Goal: Obtain resource: Download file/media

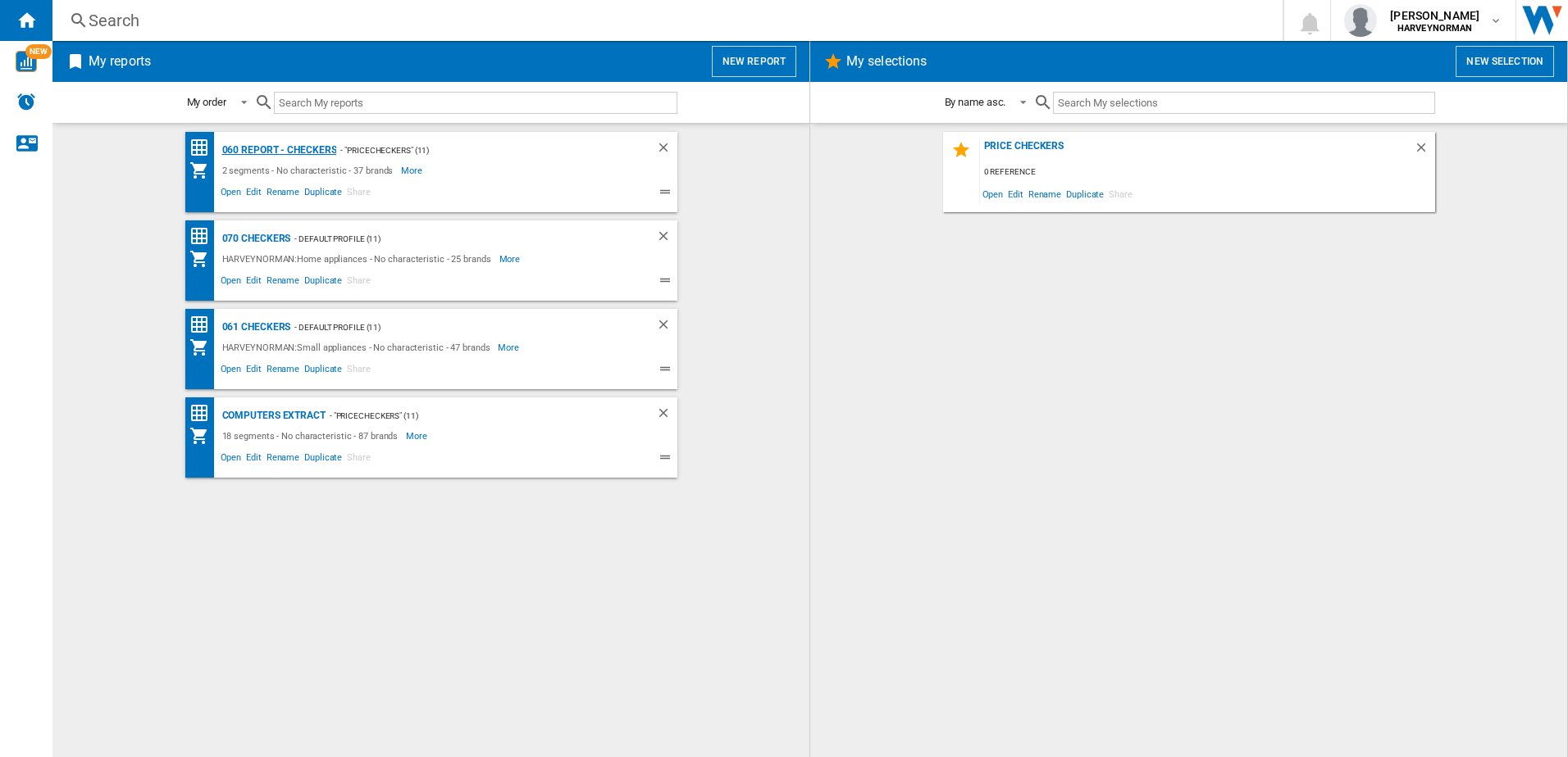
click at [268, 144] on div "060 report - Checkers" at bounding box center [278, 151] width 119 height 20
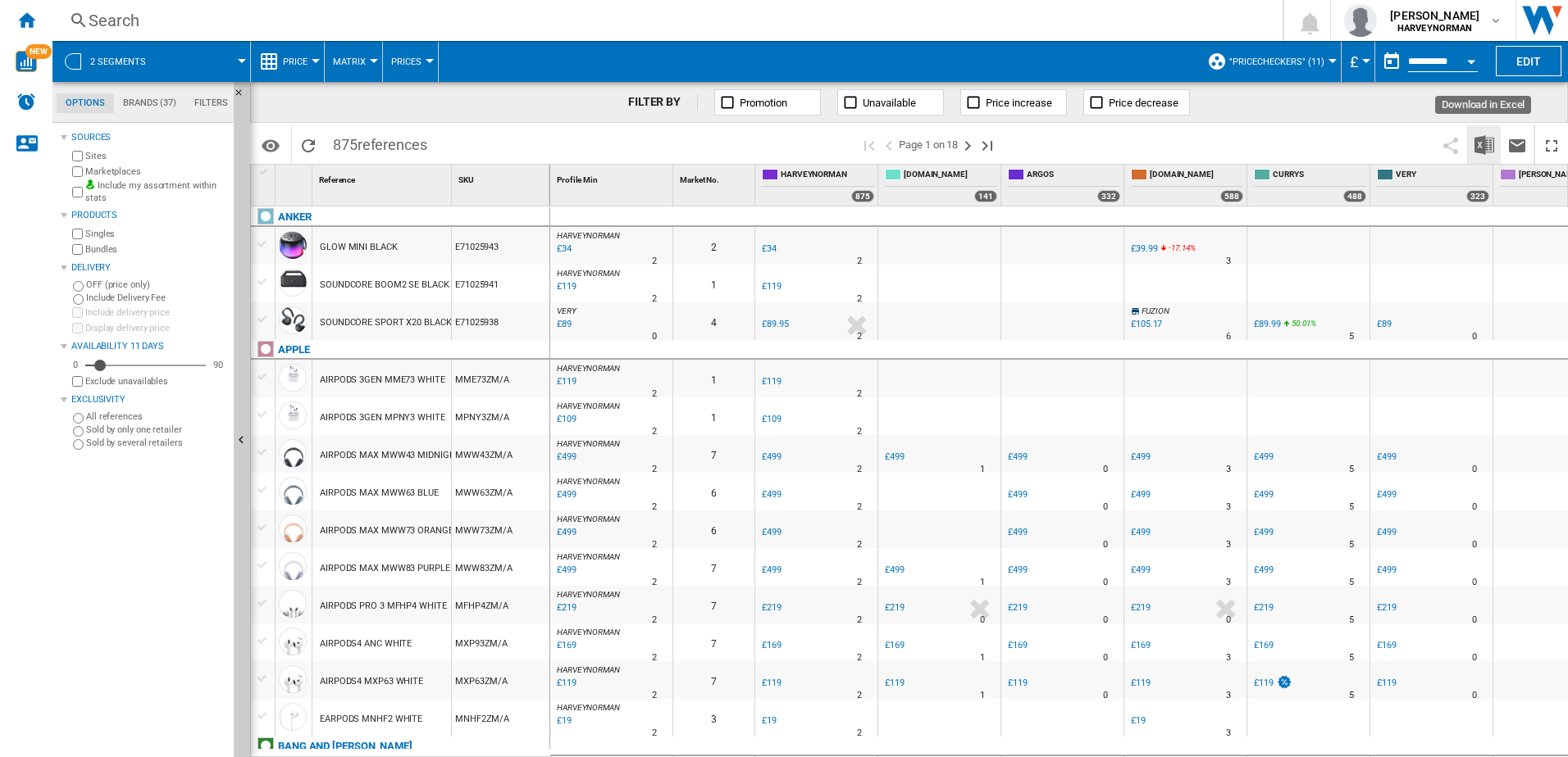
click at [1488, 154] on img "Download in Excel" at bounding box center [1483, 144] width 20 height 20
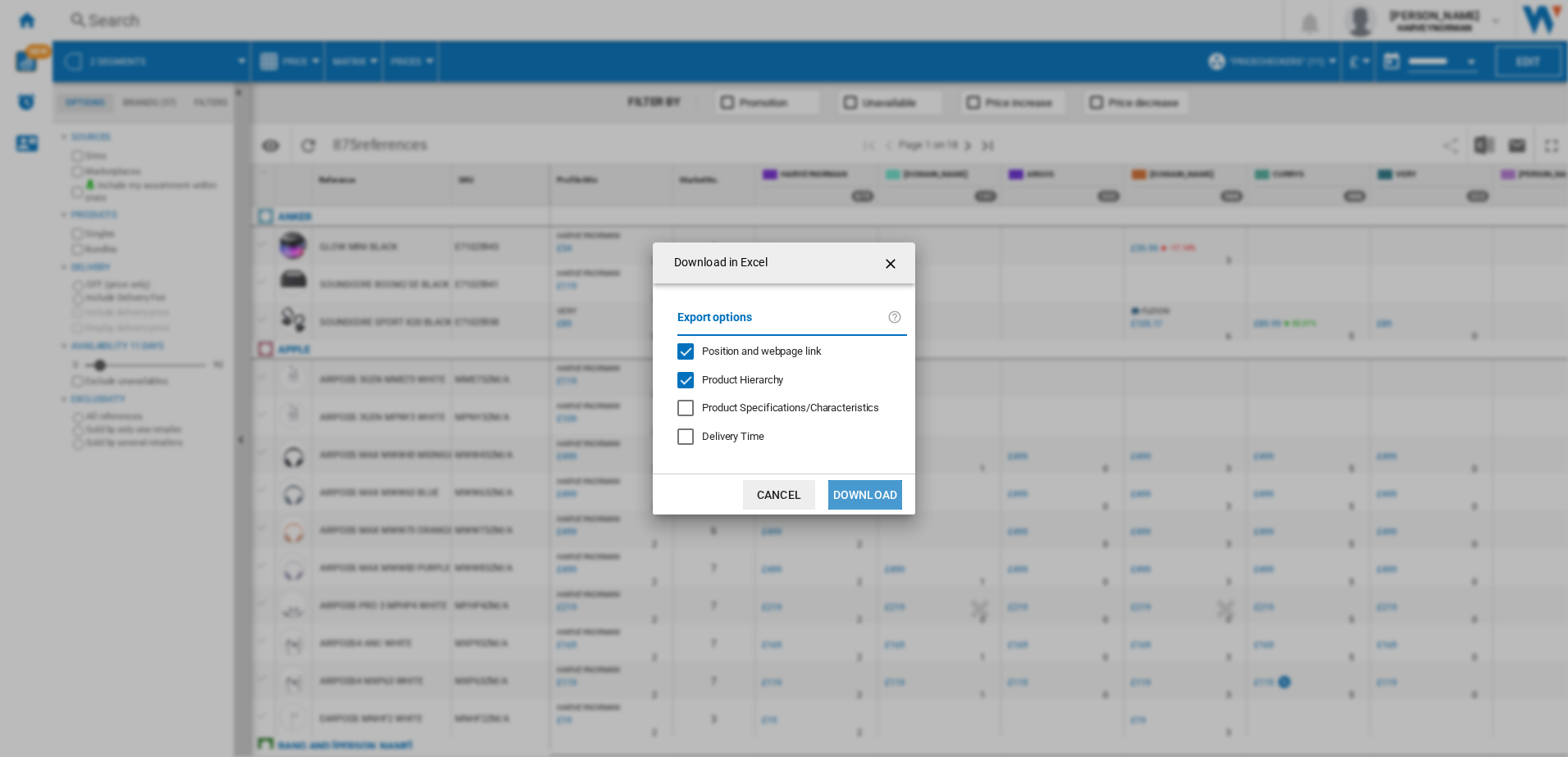
click at [885, 488] on button "Download" at bounding box center [865, 495] width 74 height 30
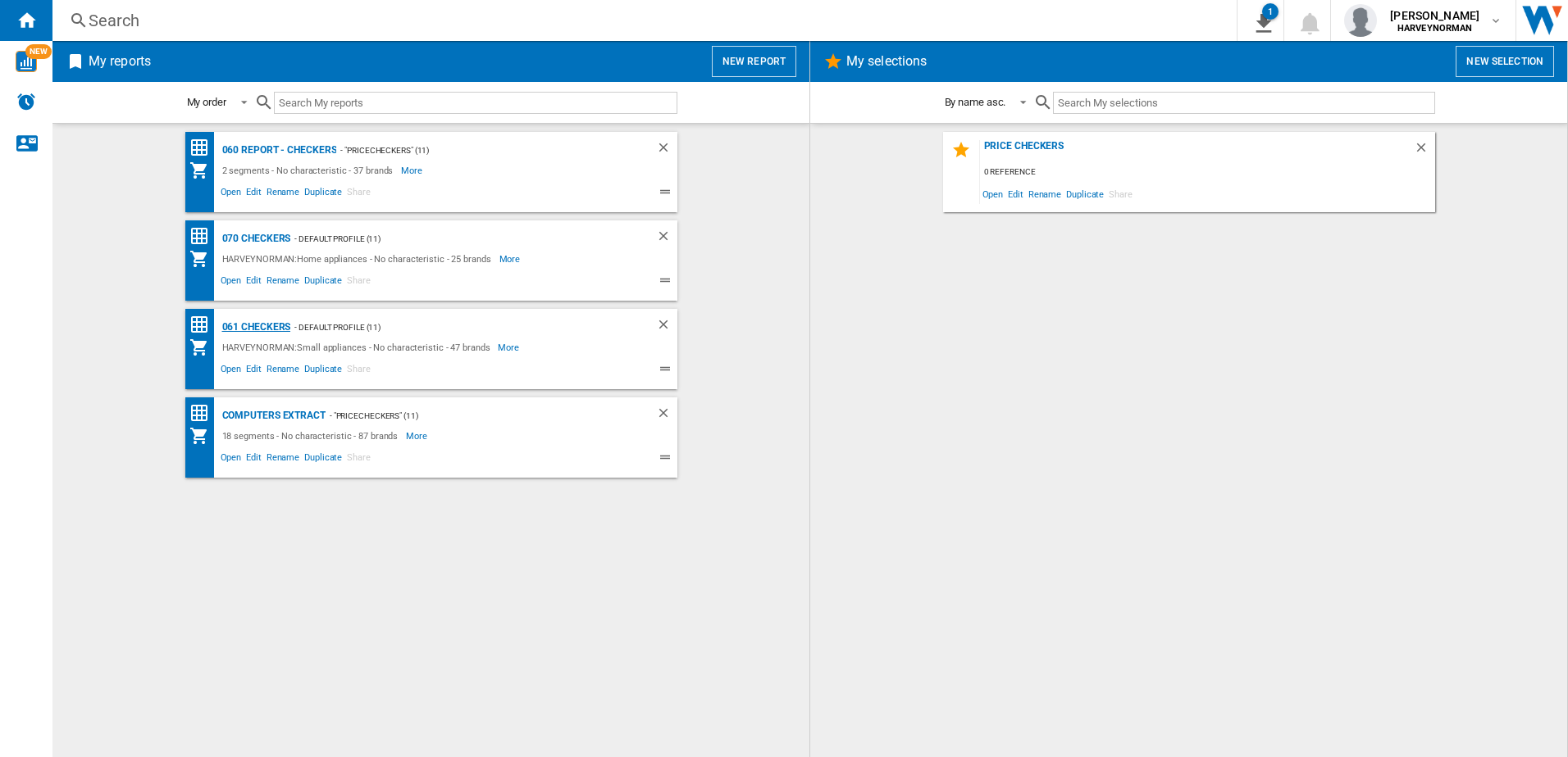
click at [256, 324] on div "061 Checkers" at bounding box center [254, 328] width 73 height 20
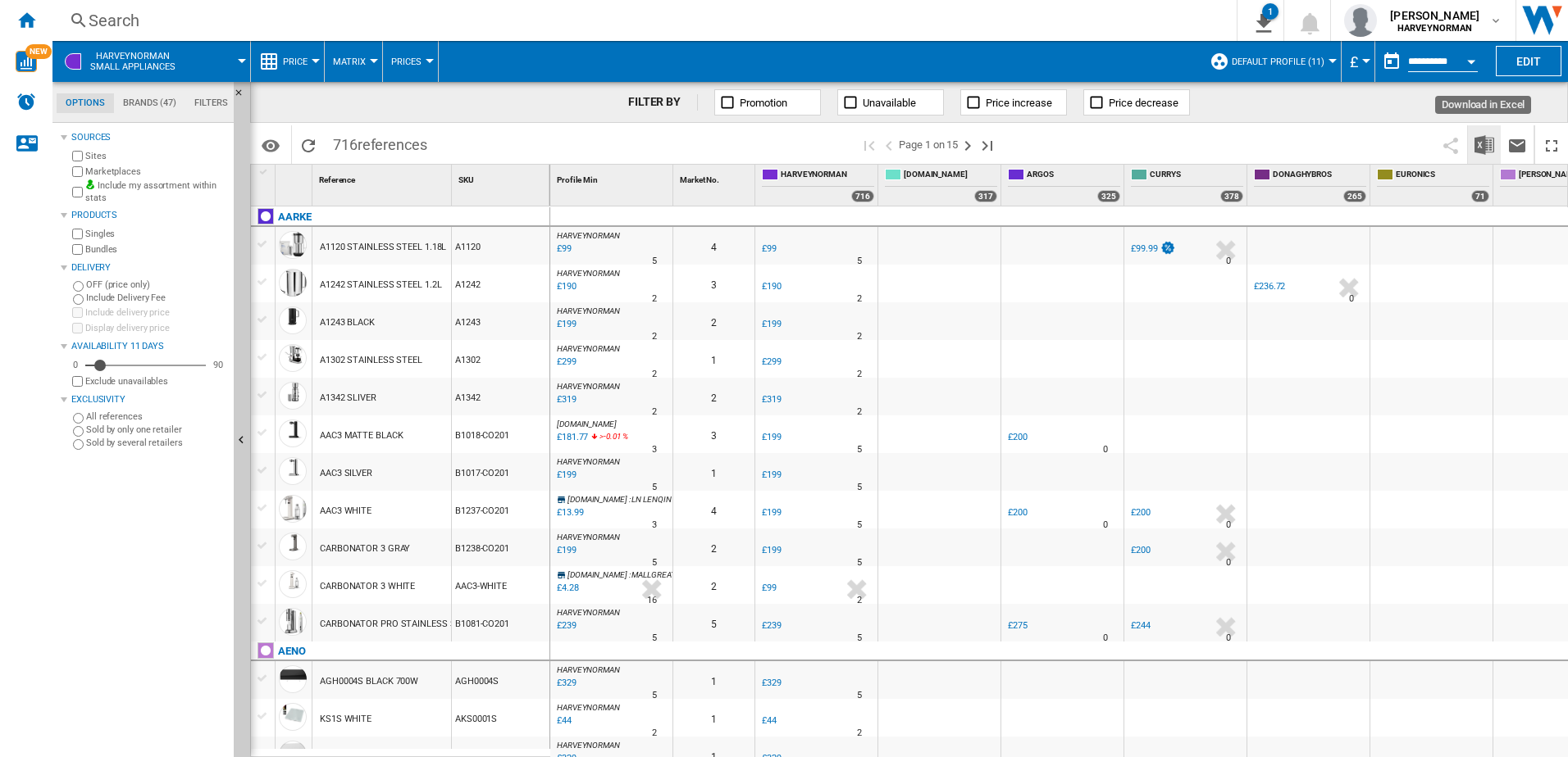
click at [1479, 150] on img "Download in Excel" at bounding box center [1483, 144] width 20 height 20
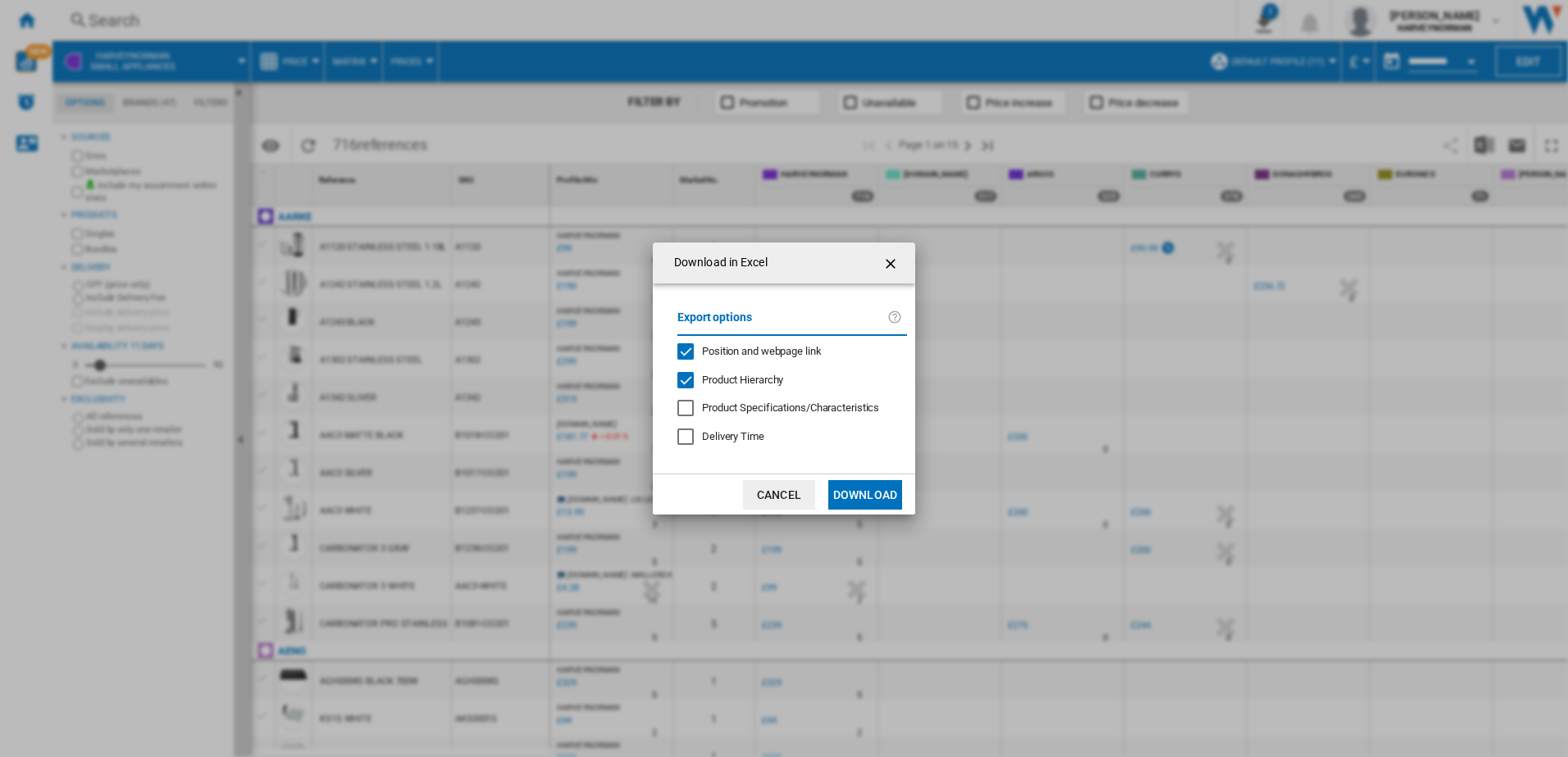
click at [858, 495] on button "Download" at bounding box center [865, 495] width 74 height 30
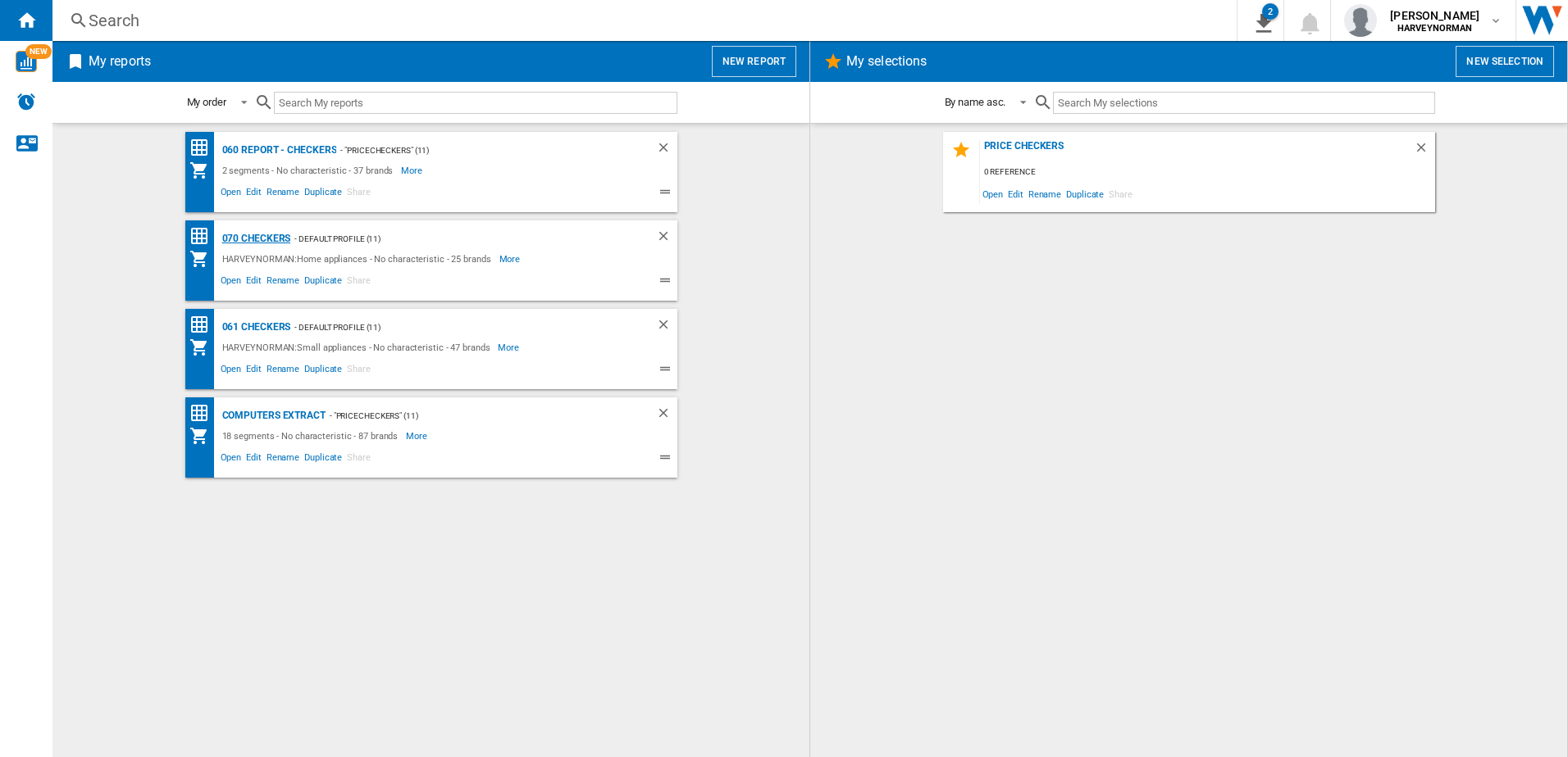
click at [261, 241] on div "070 Checkers" at bounding box center [254, 239] width 73 height 20
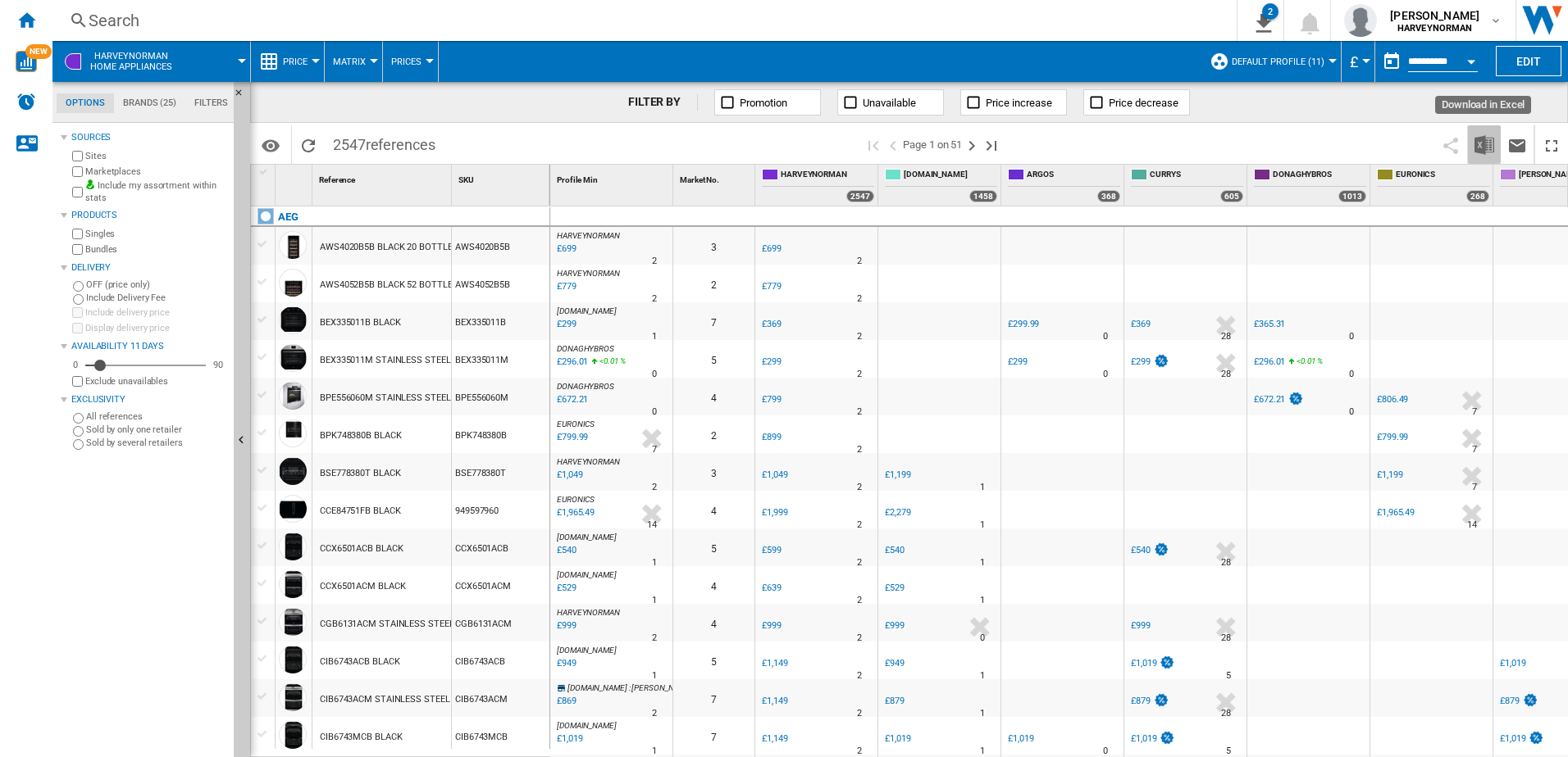
click at [1479, 144] on img "Download in Excel" at bounding box center [1483, 144] width 20 height 20
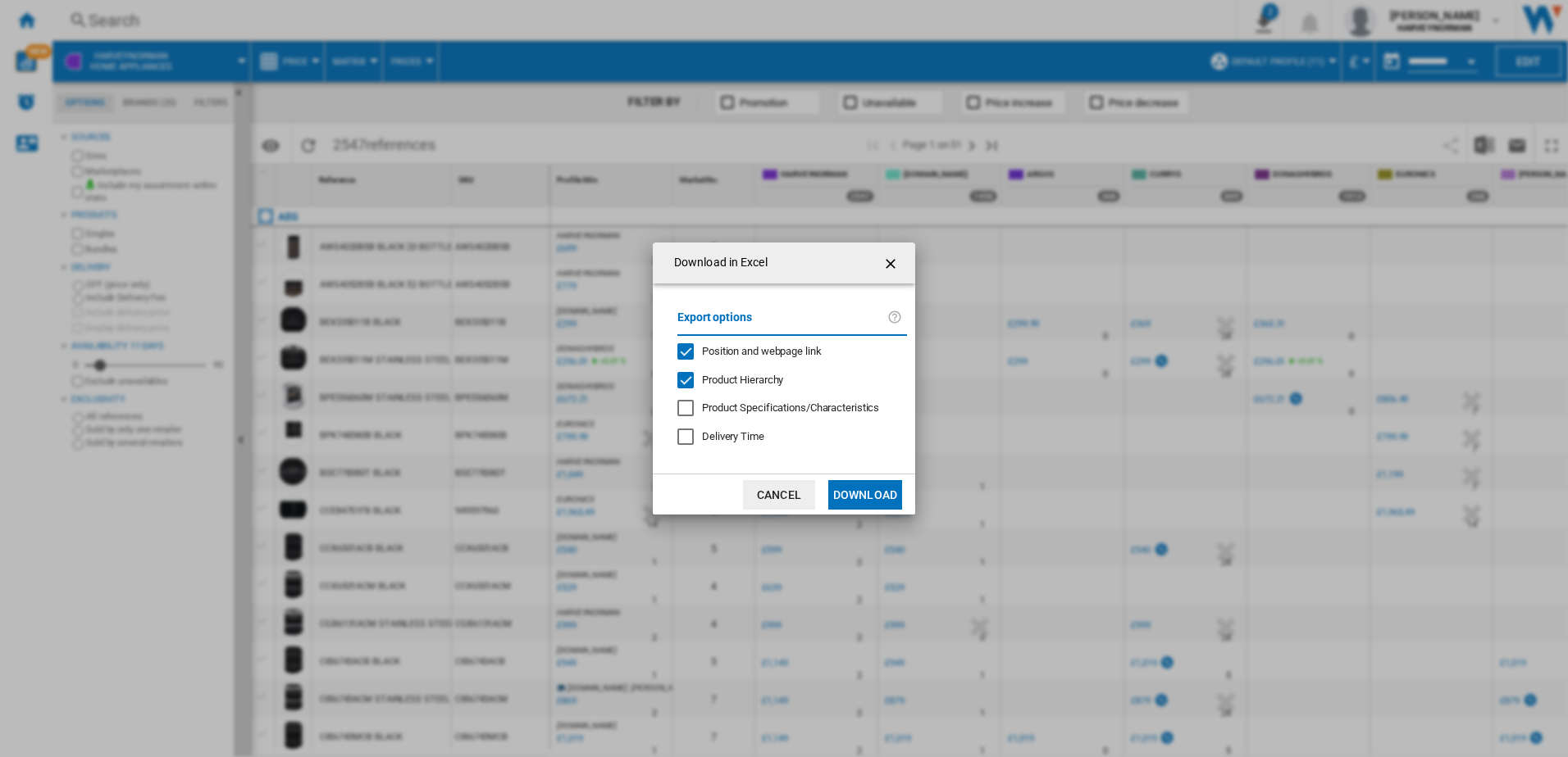
click at [874, 493] on button "Download" at bounding box center [865, 495] width 74 height 30
